Goal: Task Accomplishment & Management: Complete application form

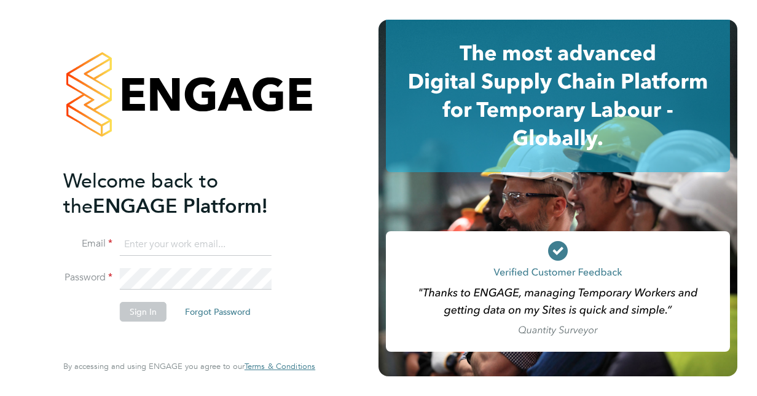
type input "Layla.hill@justice.gov.uk"
click at [161, 310] on button "Sign In" at bounding box center [143, 312] width 47 height 20
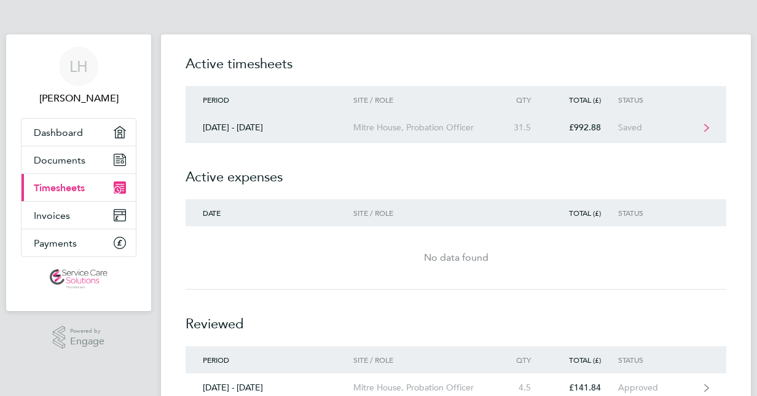
click at [331, 128] on div "[DATE] - [DATE]" at bounding box center [270, 127] width 168 height 10
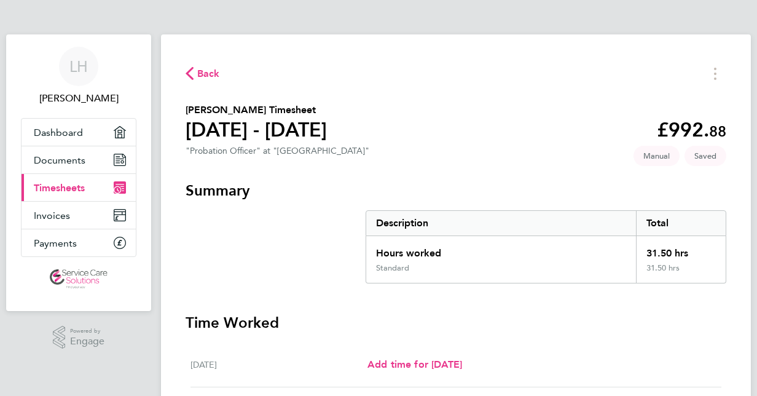
click at [611, 354] on div "[DATE] Add time for [DATE] Add time for [DATE]" at bounding box center [456, 364] width 531 height 45
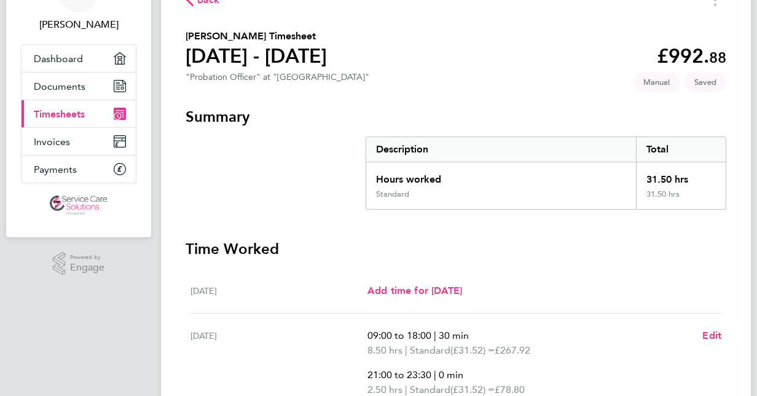
scroll to position [98, 0]
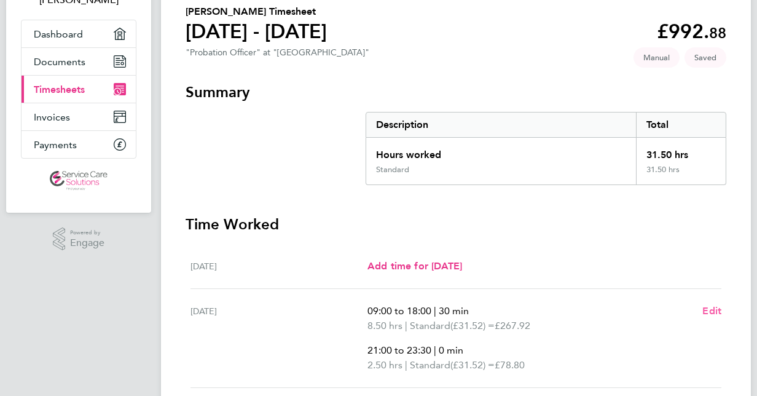
click at [708, 306] on span "Edit" at bounding box center [711, 311] width 19 height 12
select select "30"
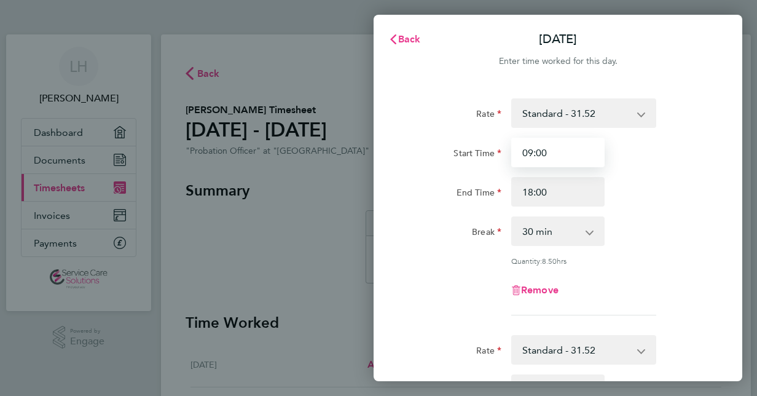
click at [537, 162] on input "09:00" at bounding box center [557, 152] width 93 height 29
type input "09:30"
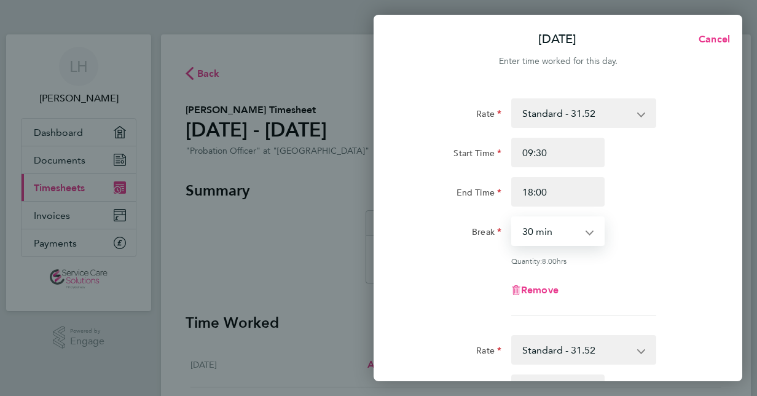
click at [585, 235] on select "0 min 15 min 30 min 45 min 60 min 75 min 90 min" at bounding box center [551, 231] width 76 height 27
select select "60"
click at [513, 218] on select "0 min 15 min 30 min 45 min 60 min 75 min 90 min" at bounding box center [551, 231] width 76 height 27
click at [619, 288] on div "Remove" at bounding box center [558, 289] width 310 height 29
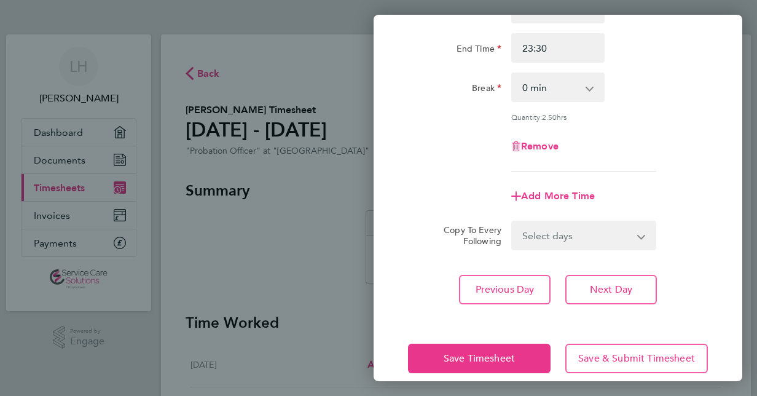
scroll to position [395, 0]
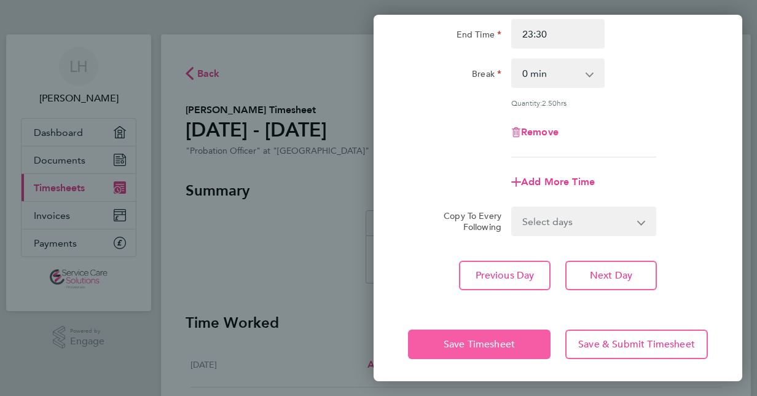
click at [496, 345] on span "Save Timesheet" at bounding box center [479, 344] width 71 height 12
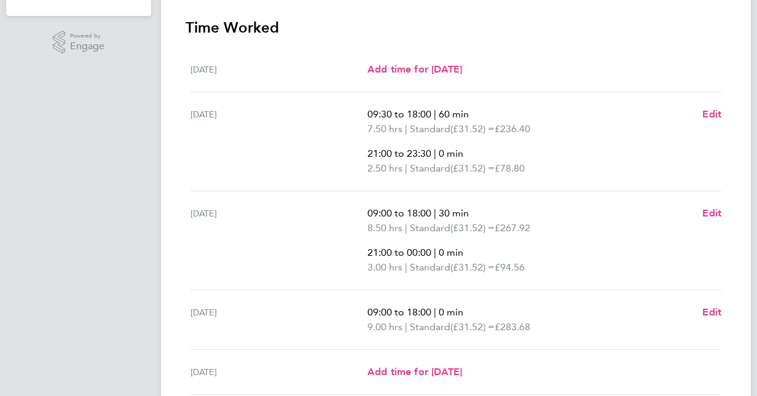
scroll to position [320, 0]
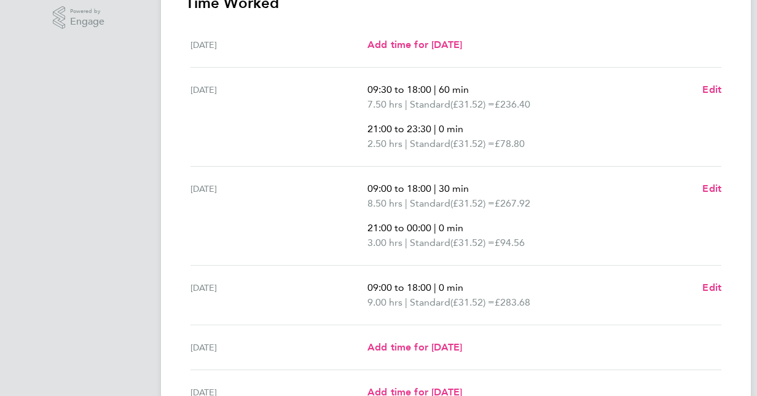
click at [723, 288] on ul "[DATE] Add time for [DATE] Add time for [DATE] [DATE] 09:30 to 18:00 | 60 min 7…" at bounding box center [456, 241] width 541 height 437
click at [705, 284] on span "Edit" at bounding box center [711, 287] width 19 height 12
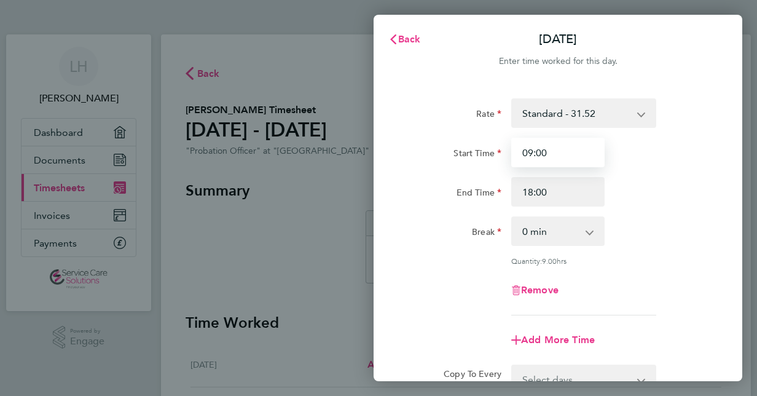
click at [527, 157] on input "09:00" at bounding box center [557, 152] width 93 height 29
type input "09:30"
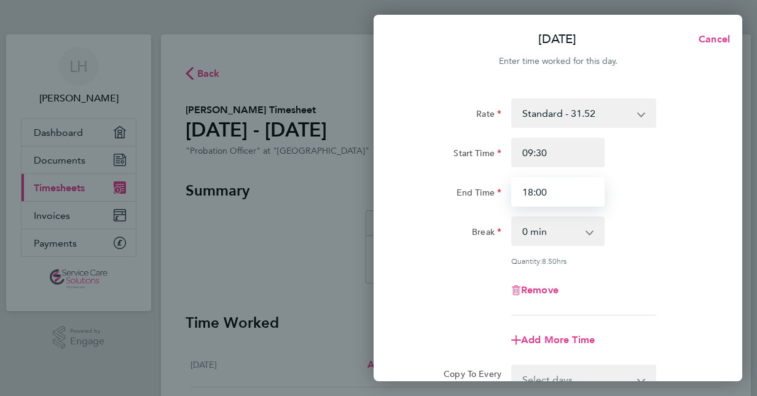
click at [567, 198] on input "18:00" at bounding box center [557, 191] width 93 height 29
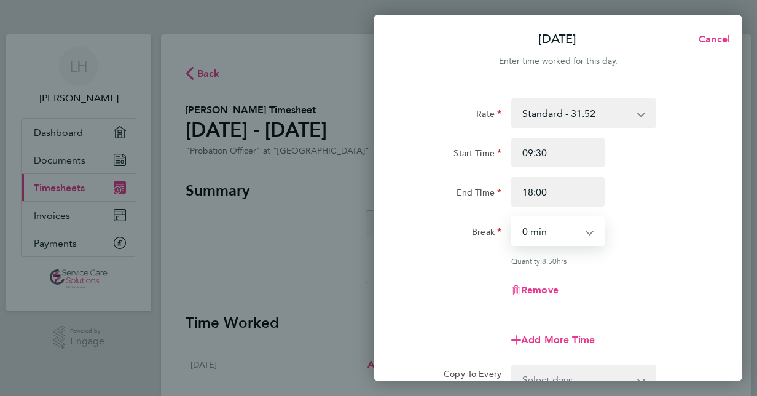
click at [554, 237] on select "0 min 15 min 30 min 45 min 60 min 75 min 90 min" at bounding box center [551, 231] width 76 height 27
select select "60"
click at [513, 218] on select "0 min 15 min 30 min 45 min 60 min 75 min 90 min" at bounding box center [551, 231] width 76 height 27
click at [637, 275] on div "Remove" at bounding box center [558, 289] width 310 height 29
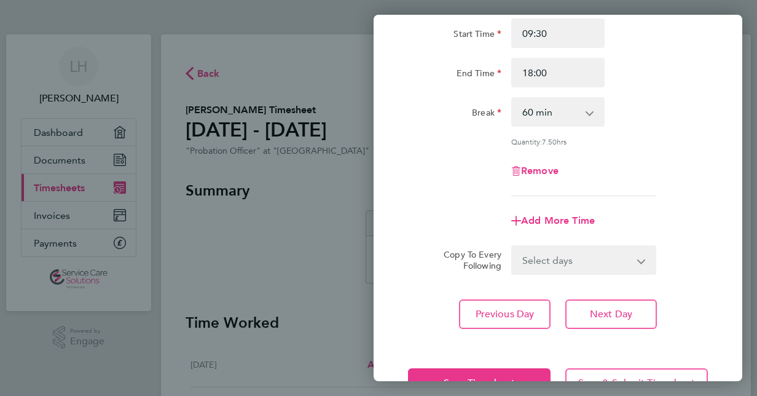
scroll to position [147, 0]
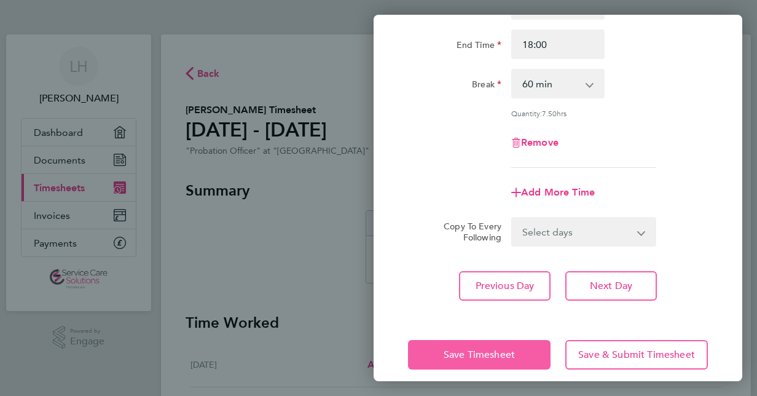
click at [495, 355] on span "Save Timesheet" at bounding box center [479, 354] width 71 height 12
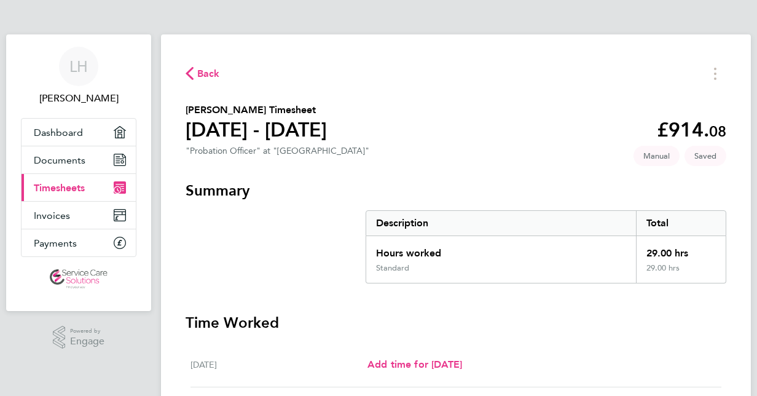
click at [500, 327] on h3 "Time Worked" at bounding box center [456, 323] width 541 height 20
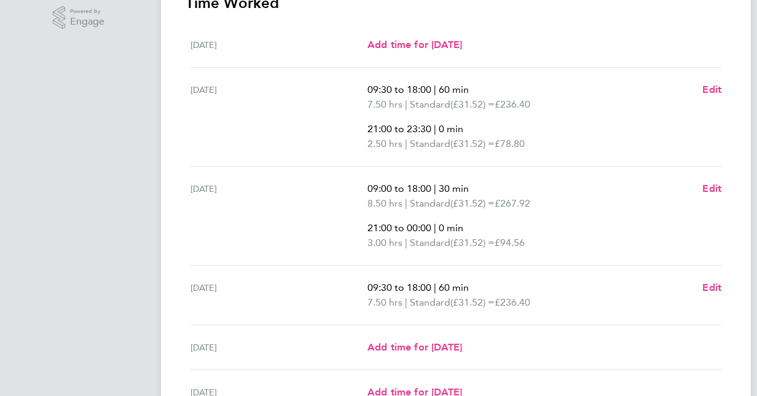
scroll to position [344, 0]
